Goal: Communication & Community: Participate in discussion

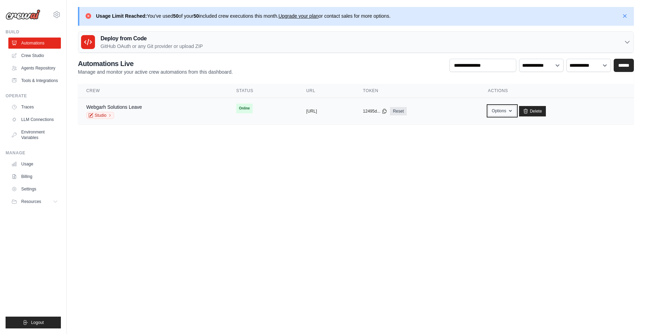
click at [516, 110] on button "Options" at bounding box center [502, 111] width 28 height 10
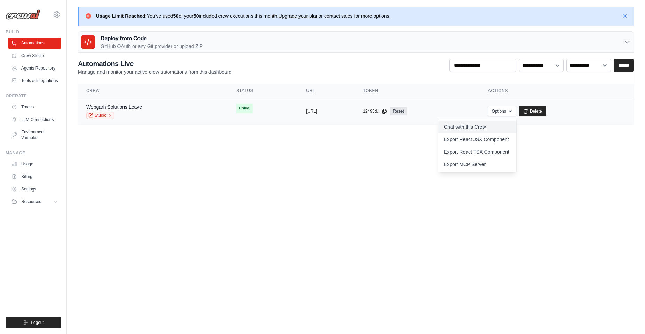
click at [502, 126] on link "Chat with this Crew" at bounding box center [477, 127] width 78 height 13
click at [266, 155] on body "bishal@webgarh.co.in Settings Build Automations" at bounding box center [322, 167] width 645 height 334
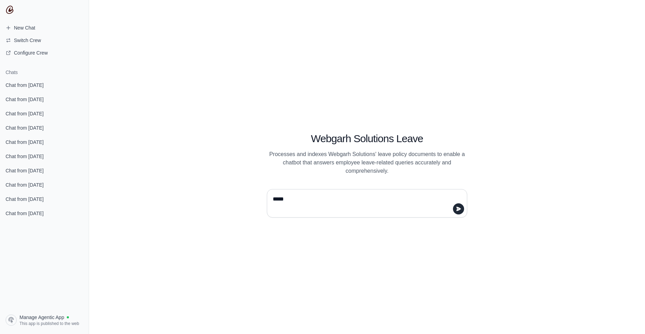
type textarea "****"
